Goal: Task Accomplishment & Management: Manage account settings

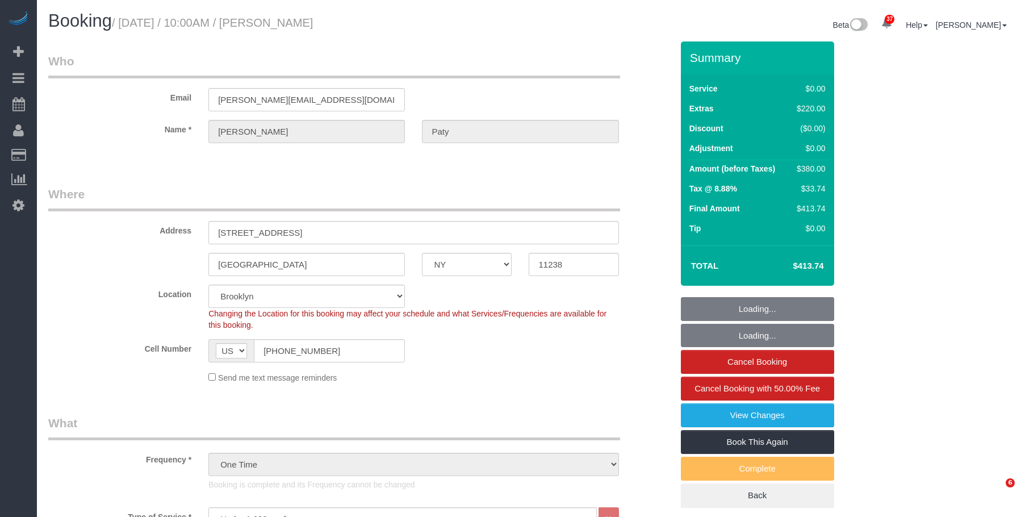
select select "NY"
select select "number:89"
select select "number:90"
select select "number:15"
select select "number:5"
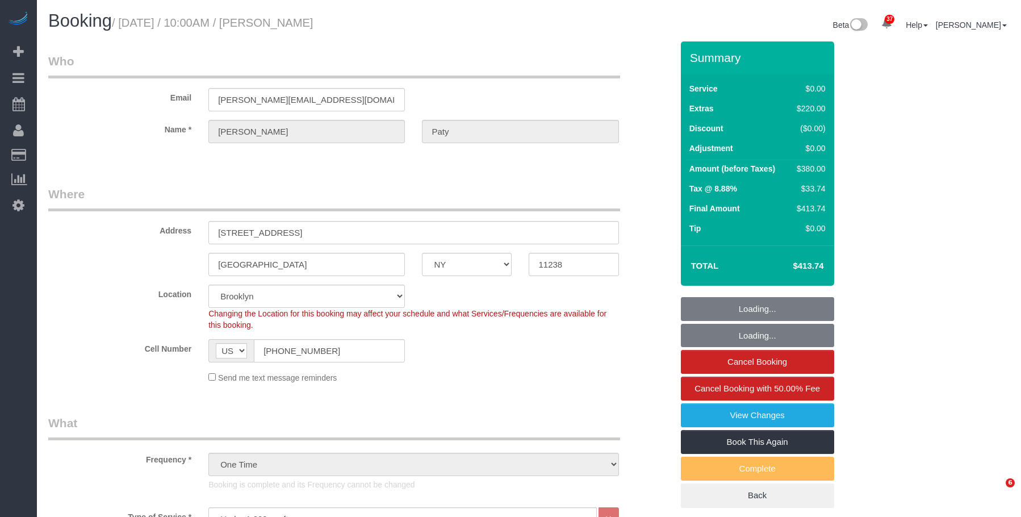
select select "object:1460"
select select "spot6"
select select "1"
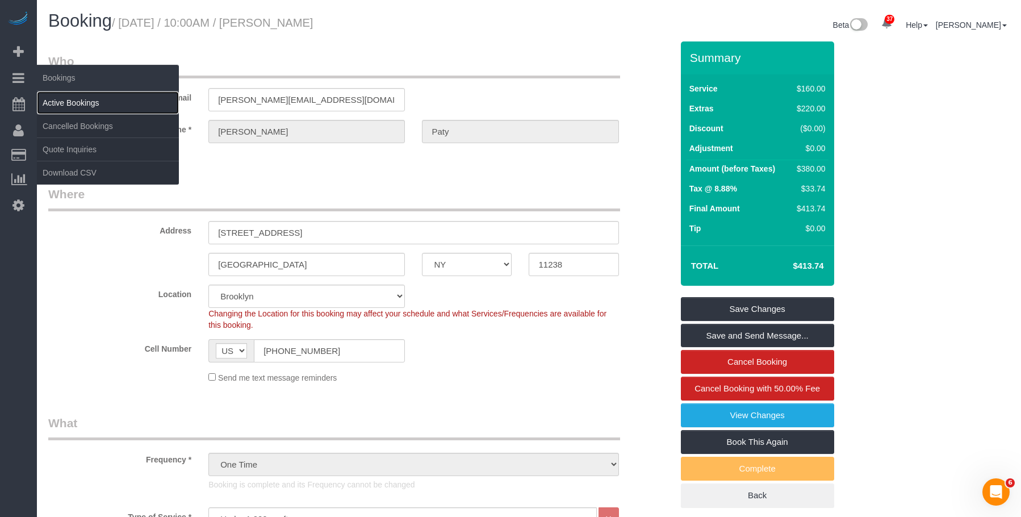
click at [67, 102] on link "Active Bookings" at bounding box center [108, 102] width 142 height 23
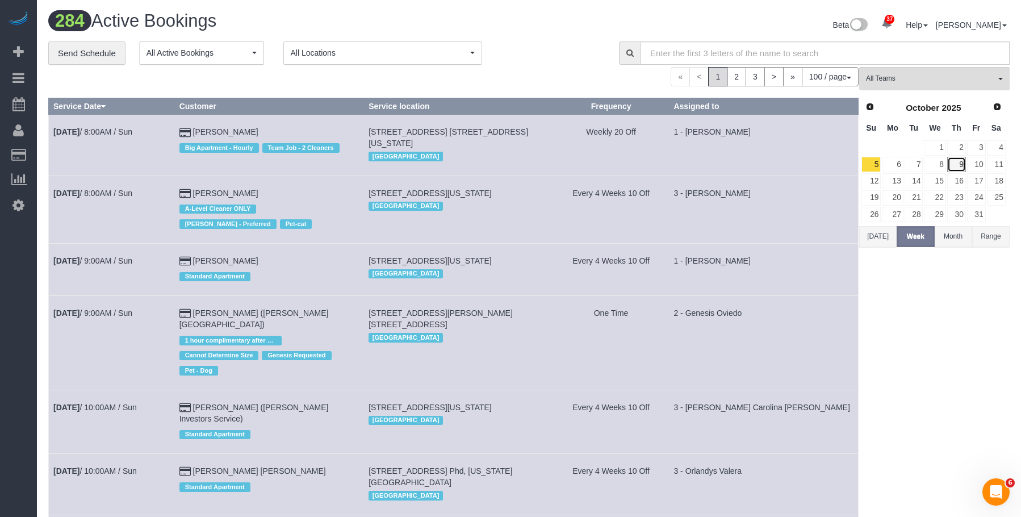
drag, startPoint x: 958, startPoint y: 160, endPoint x: 808, endPoint y: 151, distance: 150.1
click at [958, 160] on link "9" at bounding box center [956, 164] width 19 height 15
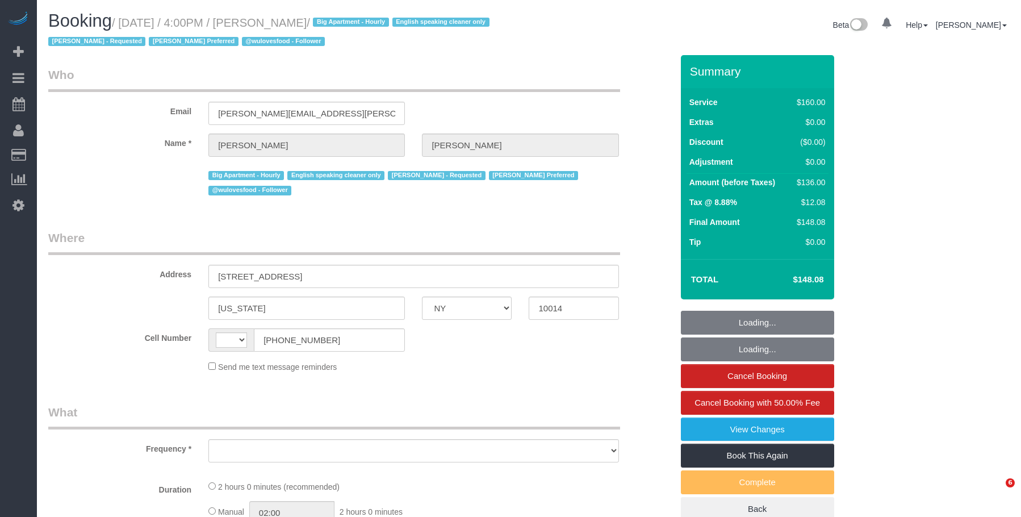
select select "NY"
select select "number:89"
select select "number:90"
select select "number:15"
select select "number:5"
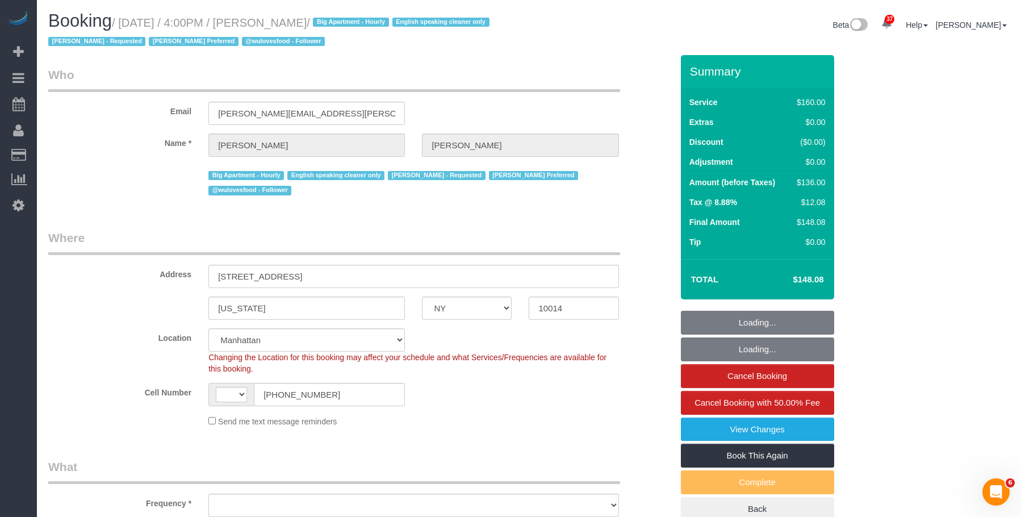
select select "string:[GEOGRAPHIC_DATA]"
select select "object:1067"
select select "string:stripe-pm_1PMbKH4VGloSiKo7I2gXikHa"
select select "spot1"
select select "object:1513"
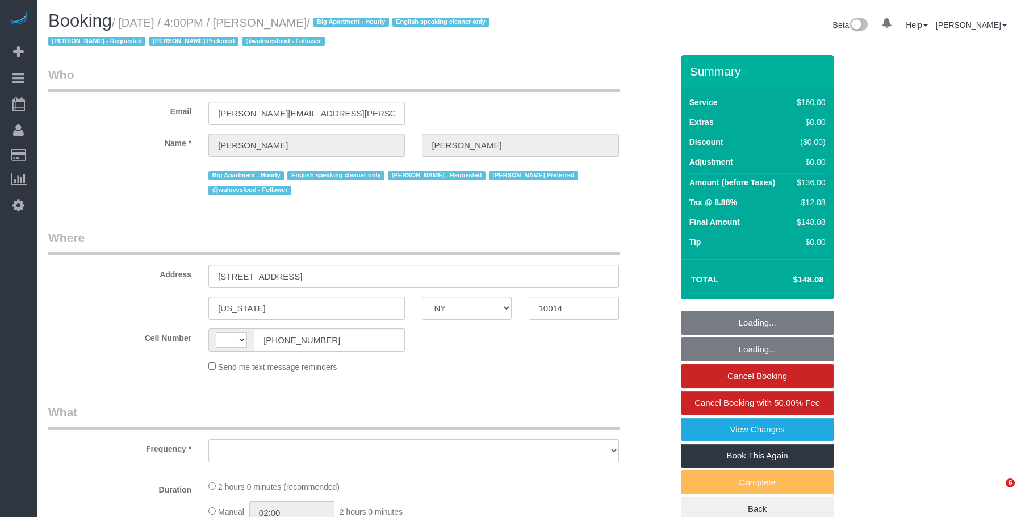
select select "NY"
select select "string:[GEOGRAPHIC_DATA]"
select select "object:835"
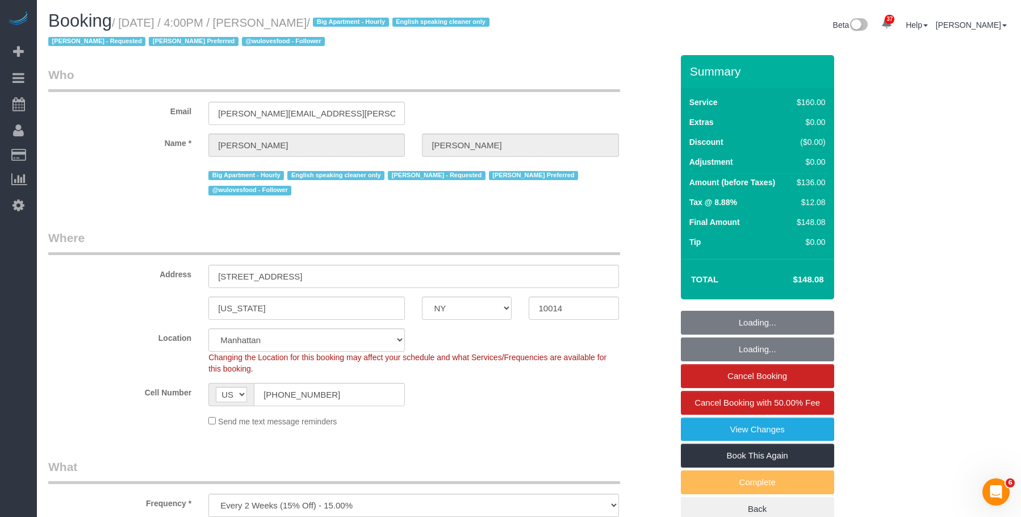
select select "string:stripe-pm_1PMbKH4VGloSiKo7I2gXikHa"
select select "number:89"
select select "number:90"
select select "number:15"
select select "number:5"
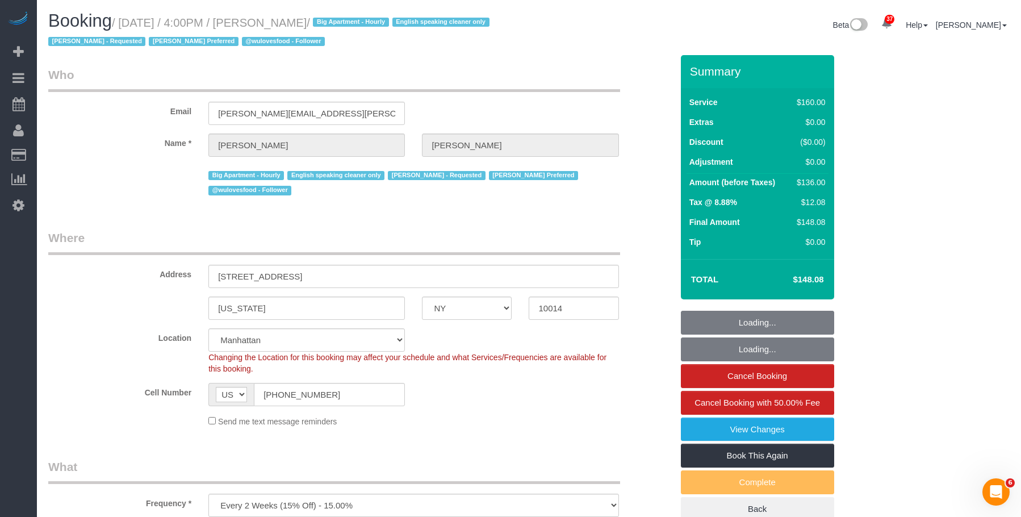
select select "object:990"
select select "spot1"
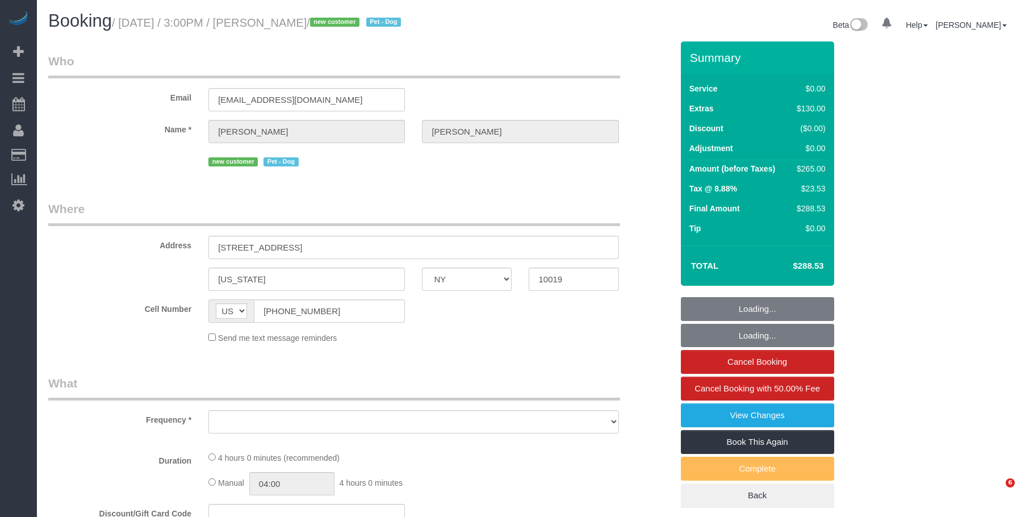
select select "NY"
select select "object:750"
select select "string:stripe-pm_1SFHfl4VGloSiKo7zwYwSflI"
select select "1"
select select "number:59"
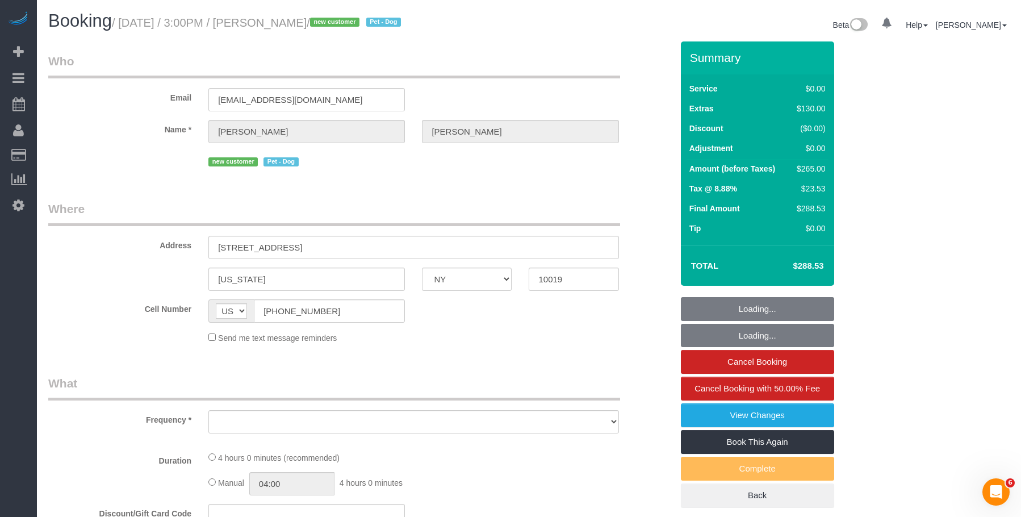
select select "number:73"
select select "number:13"
select select "number:5"
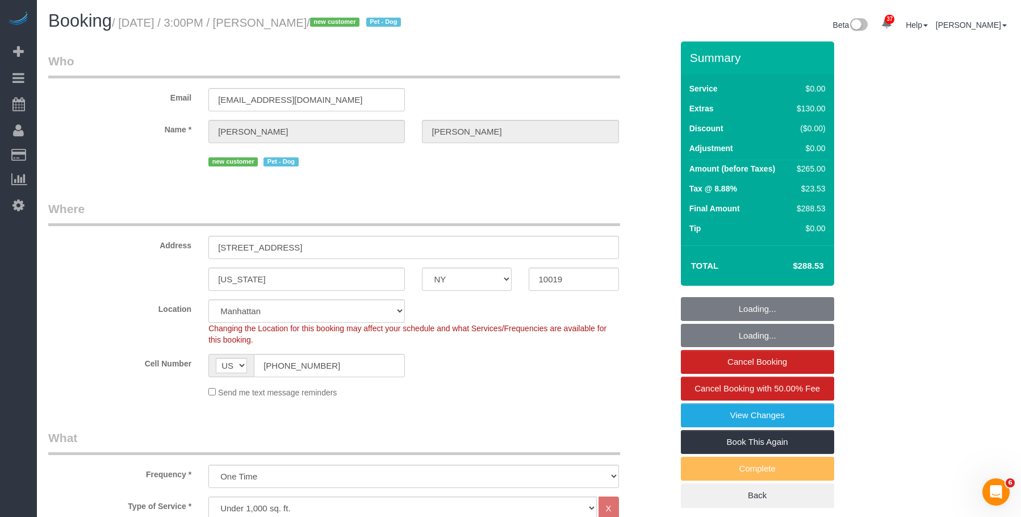
select select "object:1077"
select select "spot1"
select select "1"
click at [719, 417] on link "View Changes" at bounding box center [757, 415] width 153 height 24
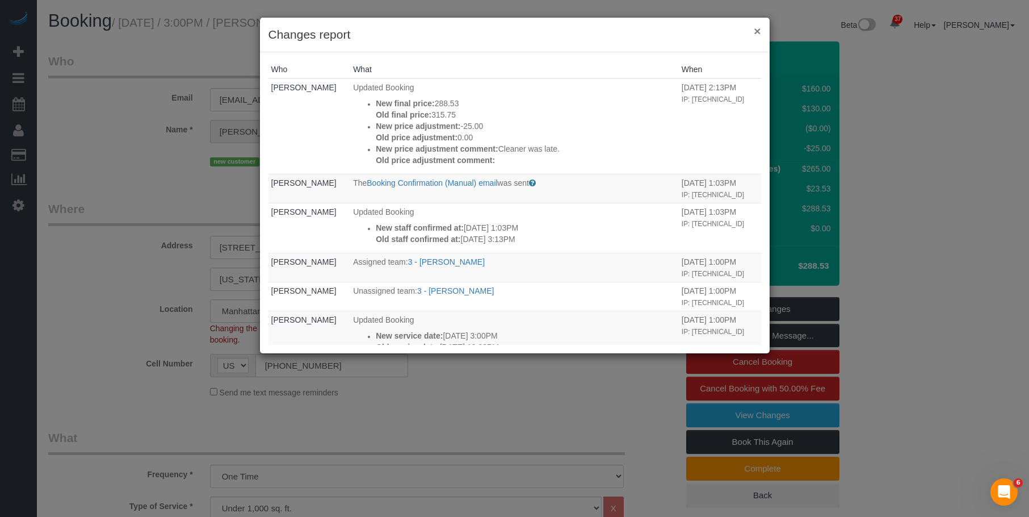
click at [758, 30] on button "×" at bounding box center [757, 31] width 7 height 12
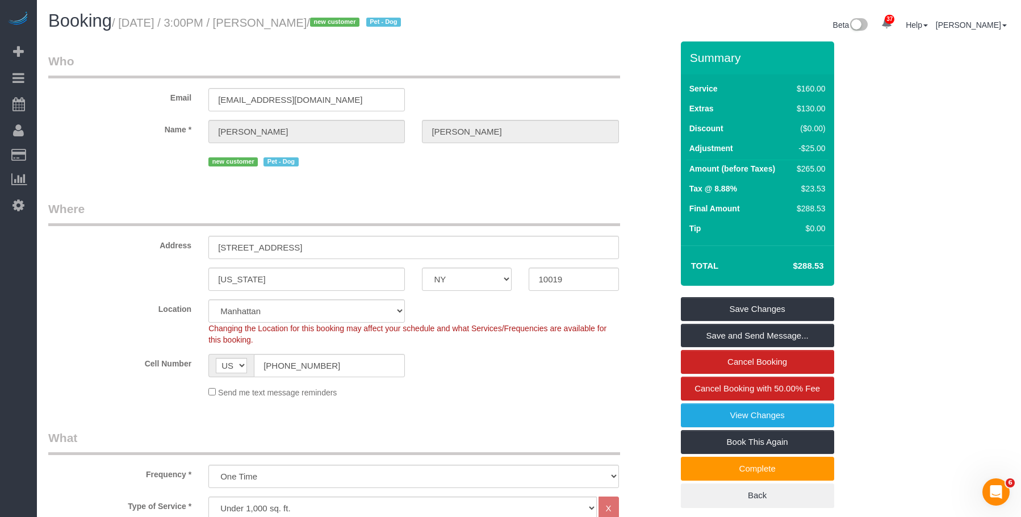
drag, startPoint x: 309, startPoint y: 20, endPoint x: 339, endPoint y: 20, distance: 30.7
click at [339, 20] on small "/ October 09, 2025 / 3:00PM / Bridget Oliver / new customer Pet - Dog" at bounding box center [258, 22] width 292 height 12
copy small "[PERSON_NAME]"
